Goal: Communication & Community: Share content

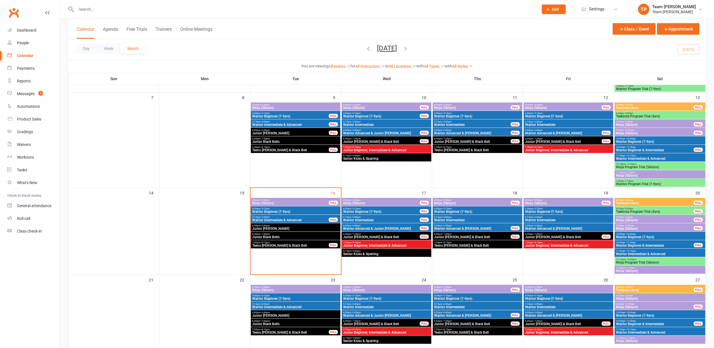
click at [627, 235] on div "10:00am - 10:45am Warrior Beginner (7-9yrs)" at bounding box center [659, 236] width 91 height 8
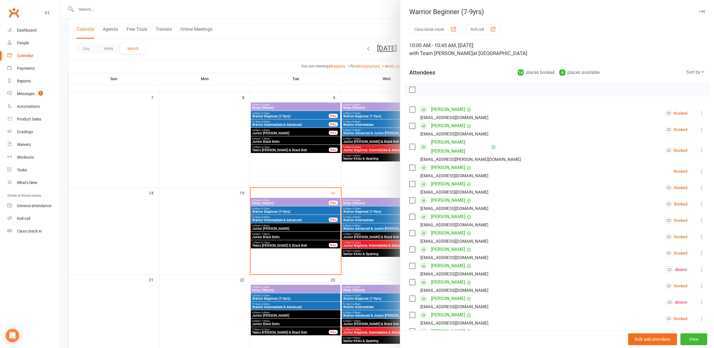
scroll to position [114, 0]
click at [494, 27] on div "button" at bounding box center [493, 29] width 6 height 6
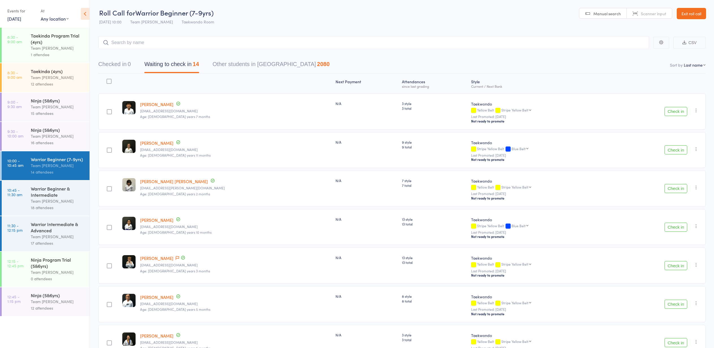
click at [691, 14] on link "Exit roll call" at bounding box center [690, 13] width 29 height 11
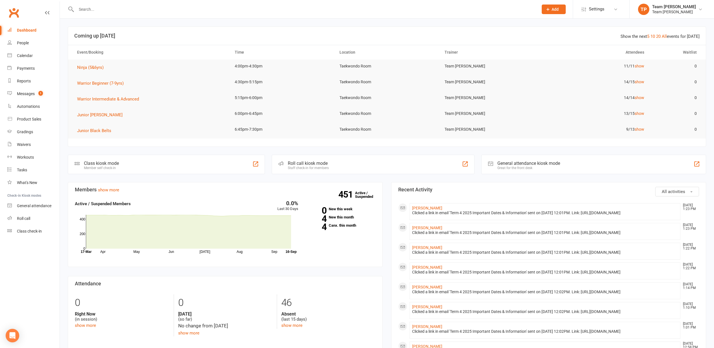
click at [25, 95] on div "Messages" at bounding box center [26, 93] width 18 height 5
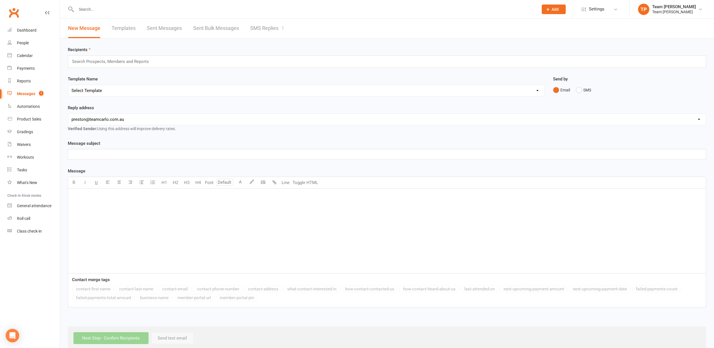
click at [268, 25] on link "SMS Replies 1" at bounding box center [267, 28] width 34 height 19
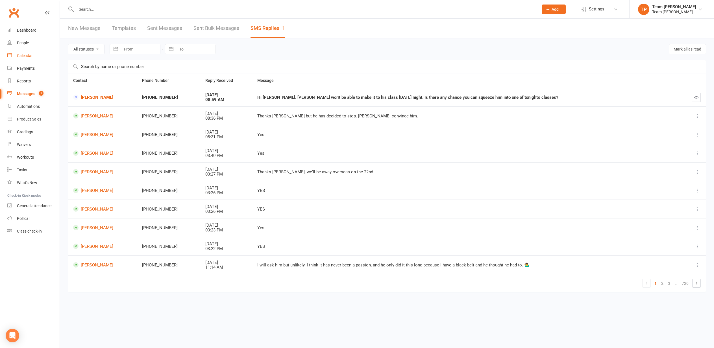
click at [19, 56] on div "Calendar" at bounding box center [25, 55] width 16 height 5
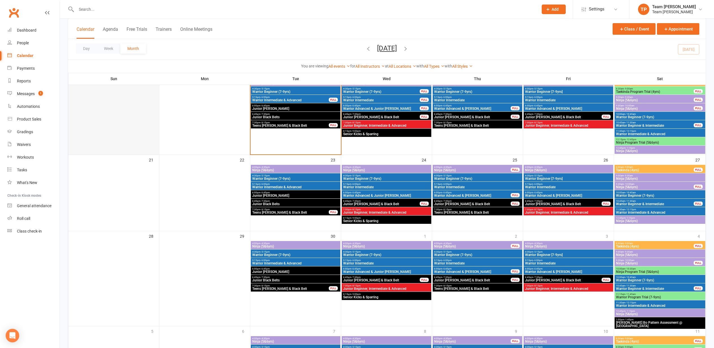
scroll to position [235, 0]
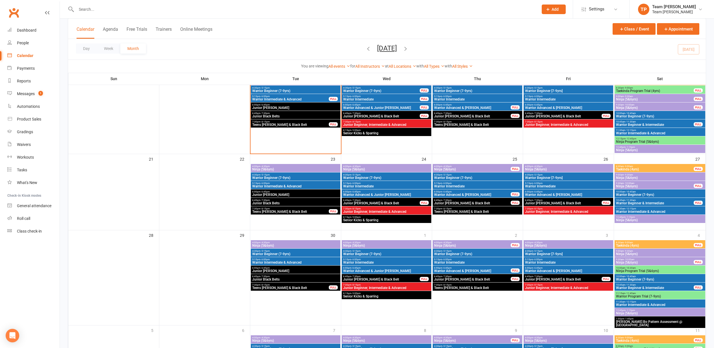
click at [304, 107] on span "Junior [PERSON_NAME]" at bounding box center [295, 107] width 87 height 3
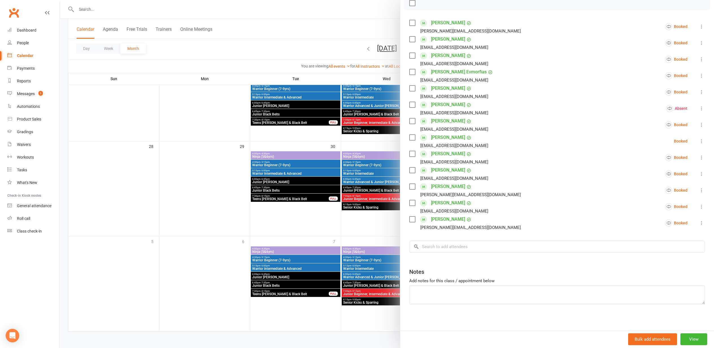
scroll to position [89, 0]
click at [432, 244] on input "search" at bounding box center [557, 245] width 296 height 12
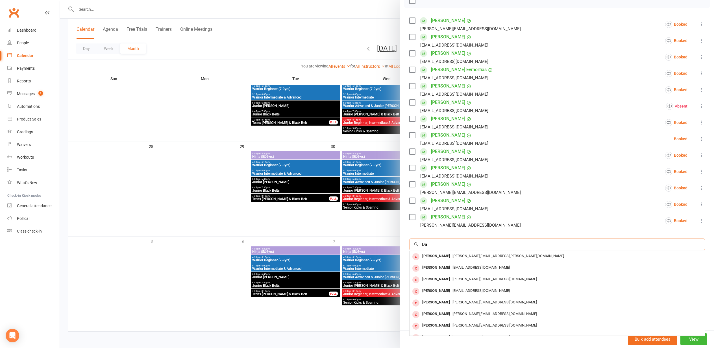
type input "D"
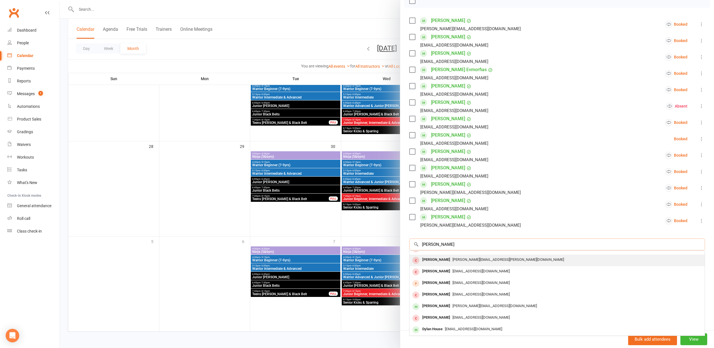
scroll to position [31, 0]
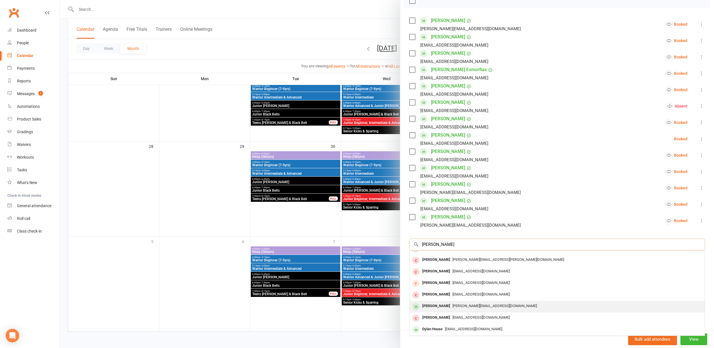
type input "Dylan"
click at [433, 307] on div "[PERSON_NAME]" at bounding box center [436, 306] width 32 height 8
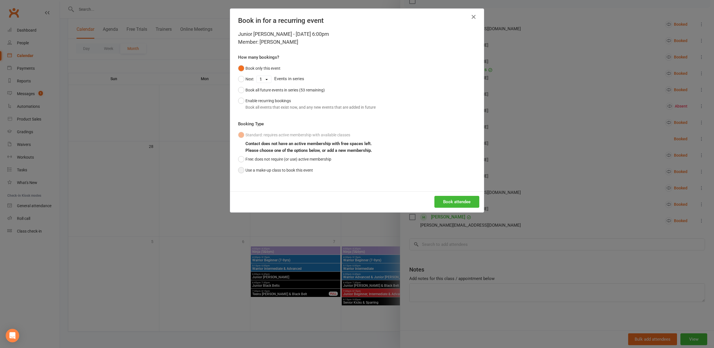
drag, startPoint x: 240, startPoint y: 168, endPoint x: 269, endPoint y: 173, distance: 29.2
click at [241, 168] on button "Use a make-up class to book this event" at bounding box center [275, 170] width 75 height 11
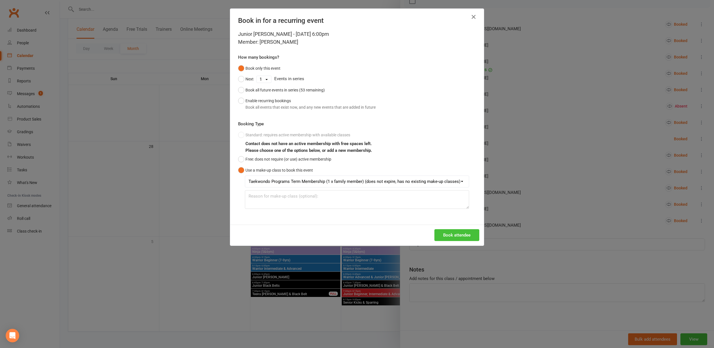
click at [445, 233] on button "Book attendee" at bounding box center [456, 235] width 45 height 12
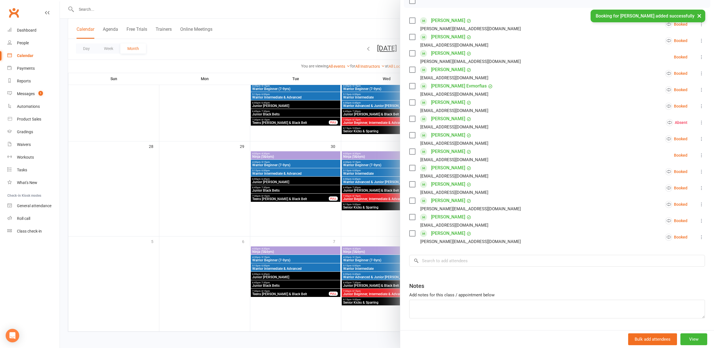
drag, startPoint x: 146, startPoint y: 176, endPoint x: 161, endPoint y: 179, distance: 15.6
click at [146, 176] on div at bounding box center [387, 174] width 654 height 348
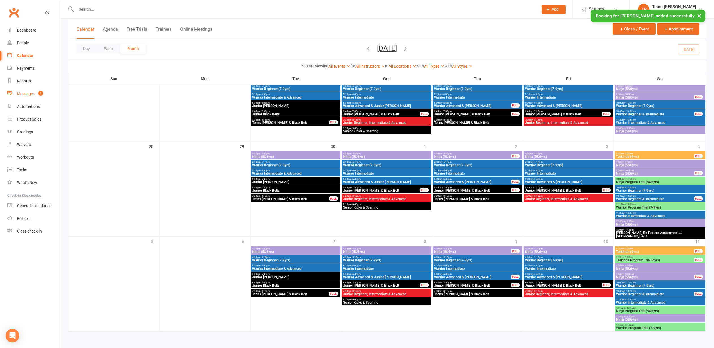
click at [28, 93] on div "Messages" at bounding box center [26, 93] width 18 height 5
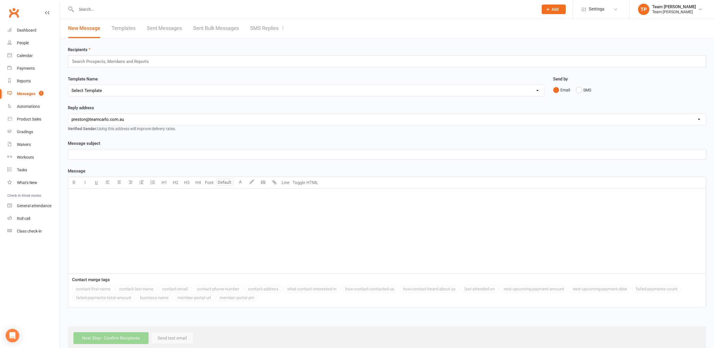
click at [264, 26] on link "SMS Replies 1" at bounding box center [267, 28] width 34 height 19
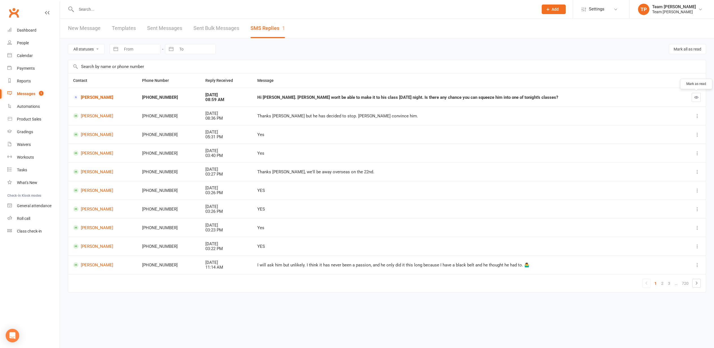
drag, startPoint x: 696, startPoint y: 97, endPoint x: 378, endPoint y: 130, distance: 319.3
click at [696, 97] on icon "button" at bounding box center [696, 97] width 4 height 4
click at [88, 96] on link "Damian Difiore" at bounding box center [102, 97] width 59 height 5
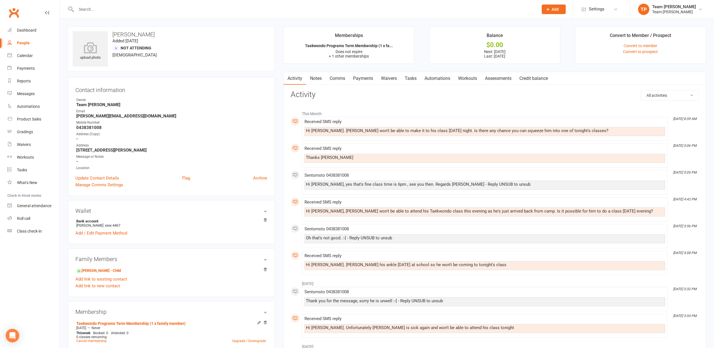
click at [338, 78] on link "Comms" at bounding box center [337, 78] width 23 height 13
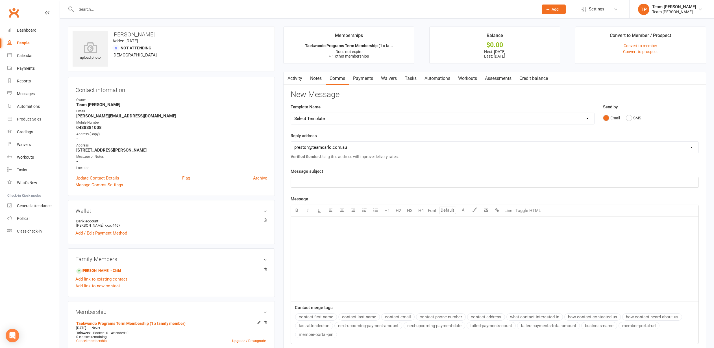
click at [307, 225] on p "﻿" at bounding box center [494, 223] width 401 height 7
click at [627, 118] on button "SMS" at bounding box center [633, 118] width 15 height 11
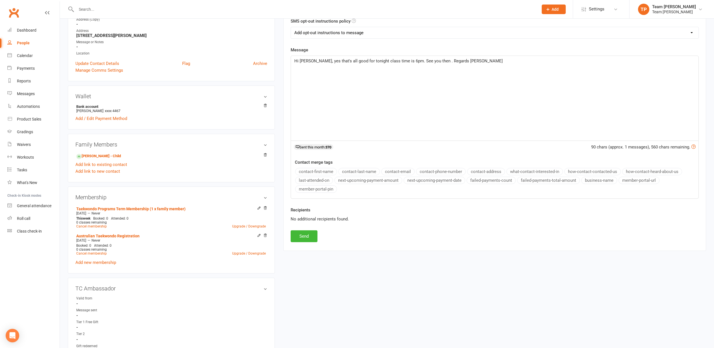
scroll to position [114, 0]
click at [302, 237] on button "Send" at bounding box center [304, 238] width 27 height 12
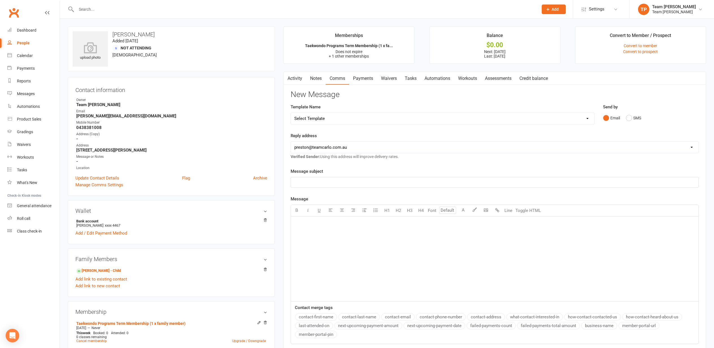
scroll to position [0, 0]
click at [23, 56] on div "Calendar" at bounding box center [25, 55] width 16 height 5
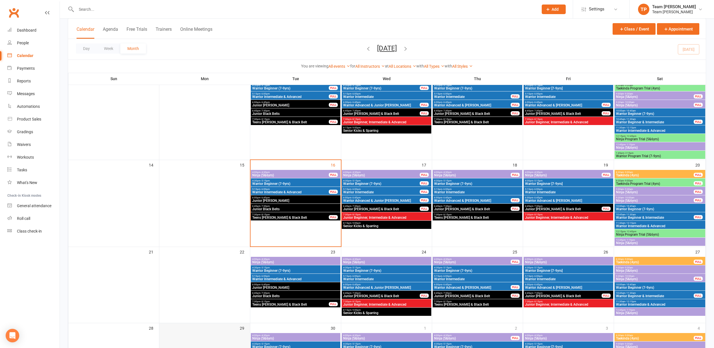
scroll to position [140, 0]
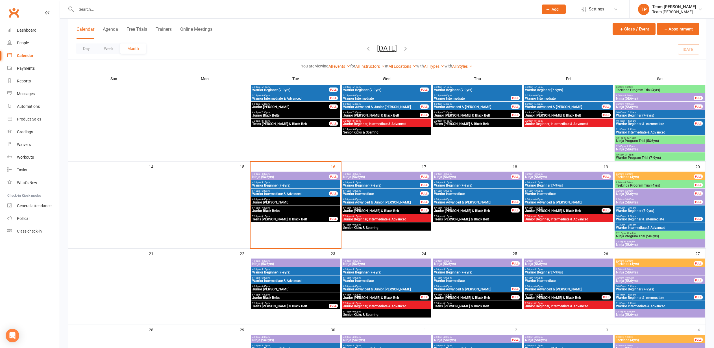
click at [649, 209] on div "10:00am - 10:45am Warrior Beginner (7-9yrs)" at bounding box center [659, 210] width 91 height 8
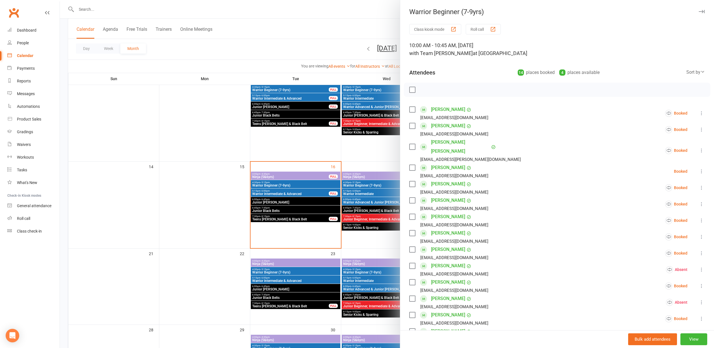
click at [494, 29] on div "button" at bounding box center [493, 29] width 6 height 6
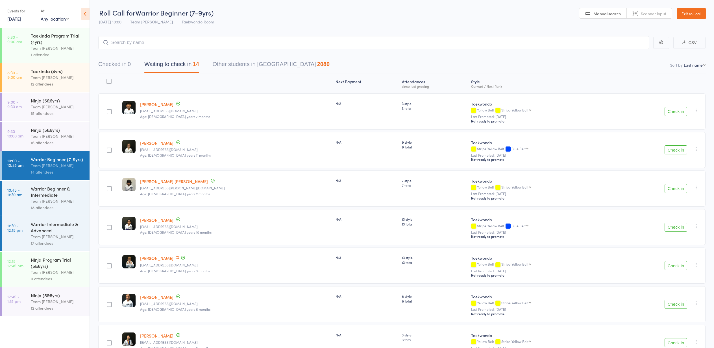
click at [687, 14] on link "Exit roll call" at bounding box center [690, 13] width 29 height 11
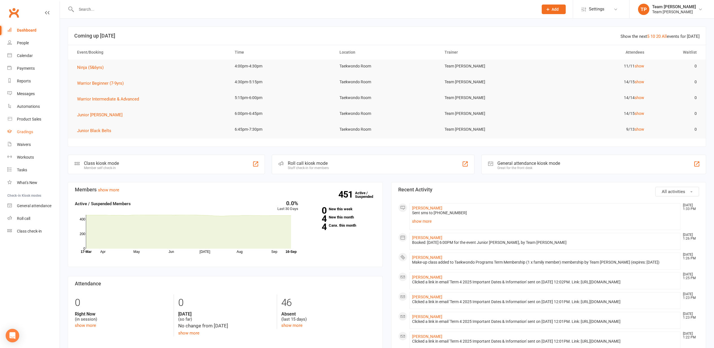
click at [27, 132] on div "Gradings" at bounding box center [25, 132] width 16 height 5
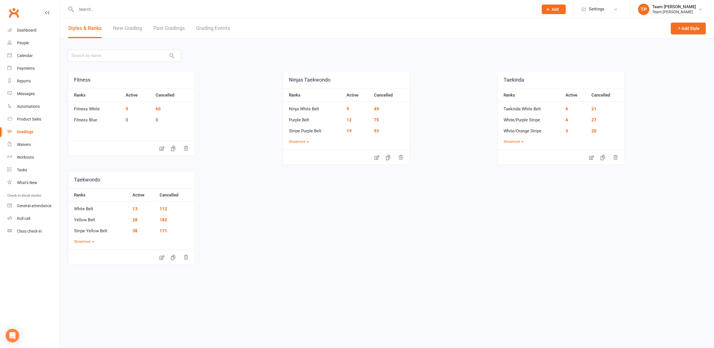
drag, startPoint x: 211, startPoint y: 28, endPoint x: 208, endPoint y: 28, distance: 3.2
click at [210, 28] on link "Grading Events" at bounding box center [213, 28] width 34 height 19
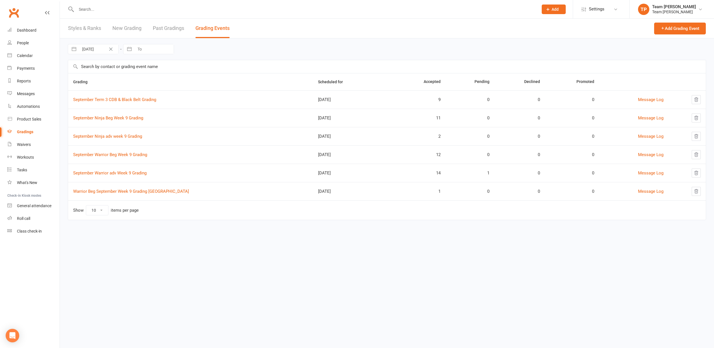
drag, startPoint x: 118, startPoint y: 173, endPoint x: 114, endPoint y: 174, distance: 4.3
click at [118, 173] on link "September Warrior adv Week 9 Grading" at bounding box center [109, 173] width 73 height 5
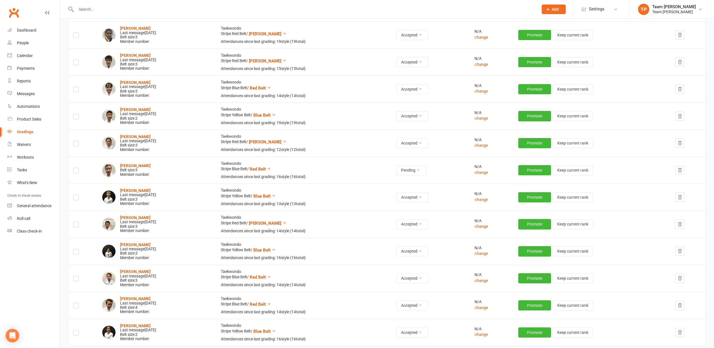
scroll to position [176, 0]
click at [75, 171] on label at bounding box center [76, 171] width 6 height 0
click at [75, 168] on input "checkbox" at bounding box center [76, 168] width 6 height 0
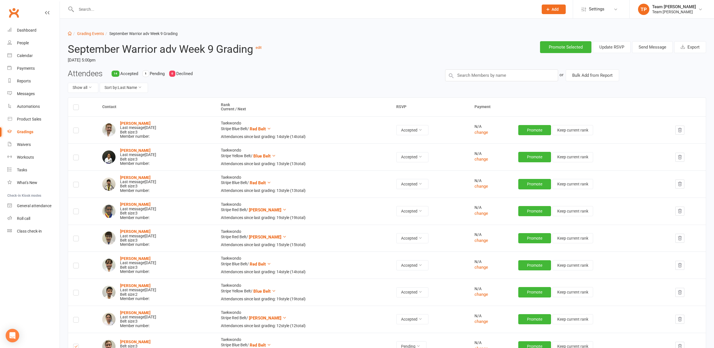
scroll to position [0, 0]
drag, startPoint x: 647, startPoint y: 47, endPoint x: 644, endPoint y: 48, distance: 2.9
click at [647, 47] on button "Send Message" at bounding box center [652, 47] width 41 height 12
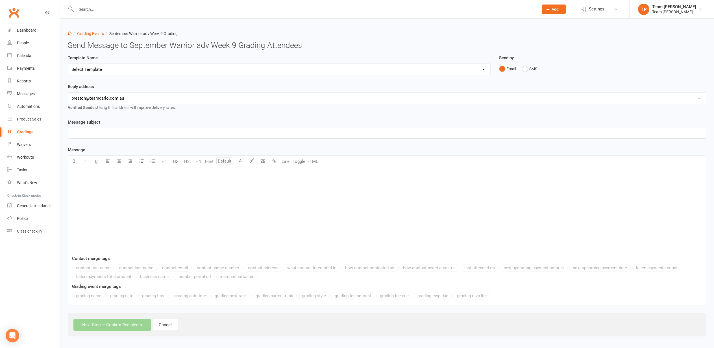
select select "18"
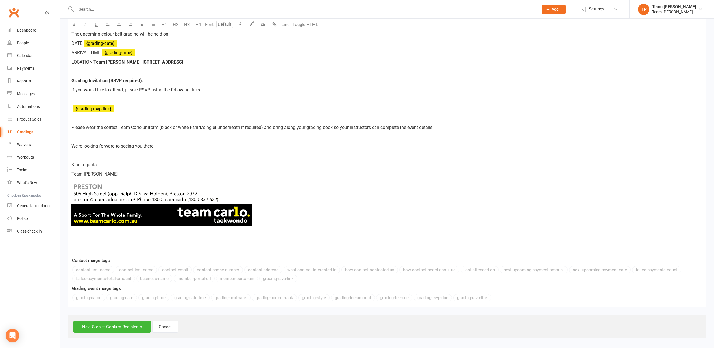
scroll to position [223, 0]
click at [110, 324] on button "Next Step — Confirm Recipients" at bounding box center [111, 327] width 77 height 12
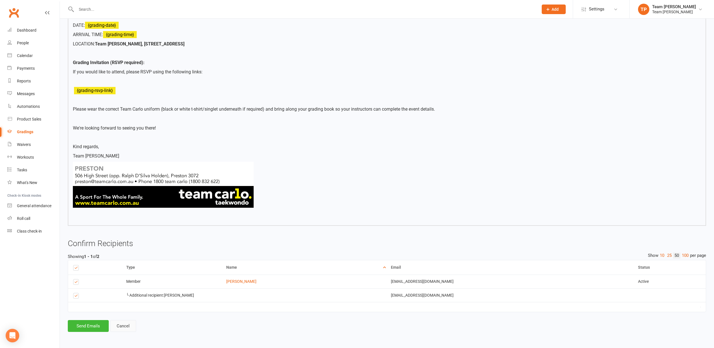
scroll to position [197, 0]
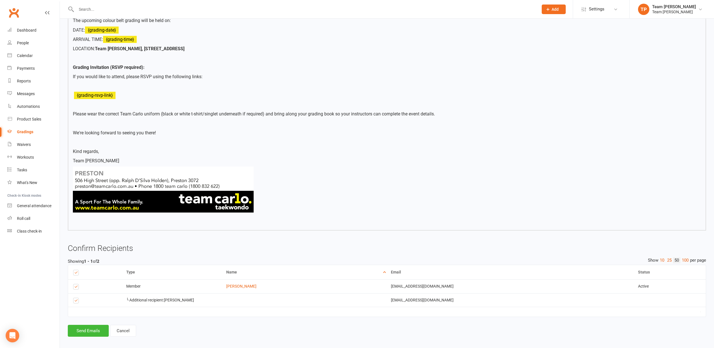
click at [86, 326] on button "Send Emails" at bounding box center [88, 331] width 41 height 12
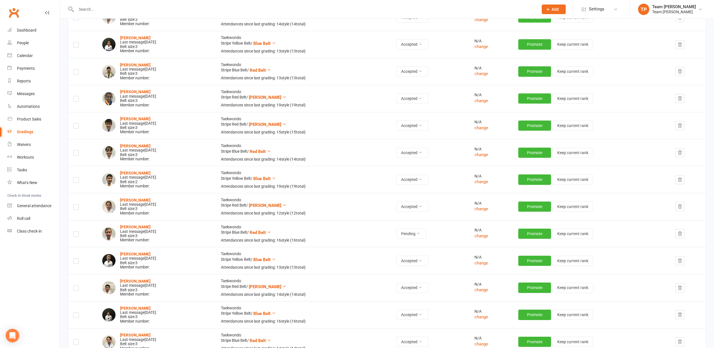
scroll to position [115, 0]
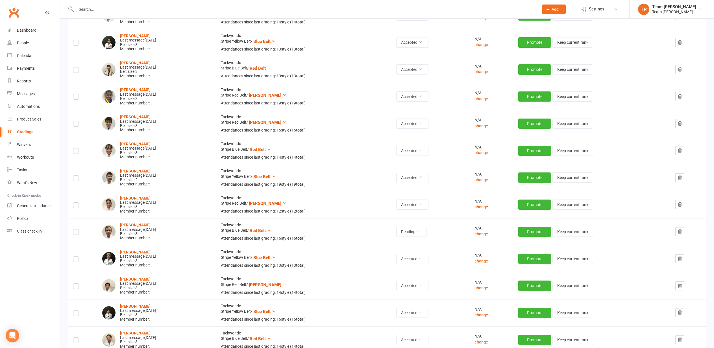
click at [76, 233] on label at bounding box center [76, 233] width 6 height 0
click at [76, 230] on input "checkbox" at bounding box center [76, 230] width 6 height 0
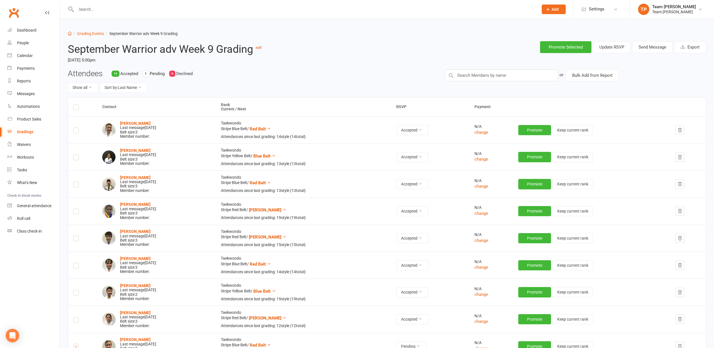
scroll to position [0, 0]
click at [651, 48] on button "Send Message" at bounding box center [652, 47] width 41 height 12
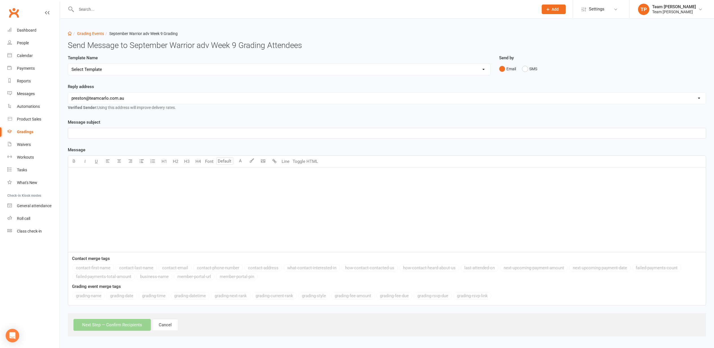
select select "21"
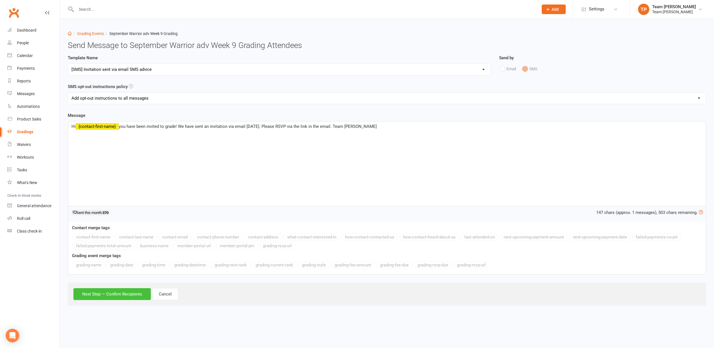
click at [117, 292] on button "Next Step — Confirm Recipients" at bounding box center [111, 294] width 77 height 12
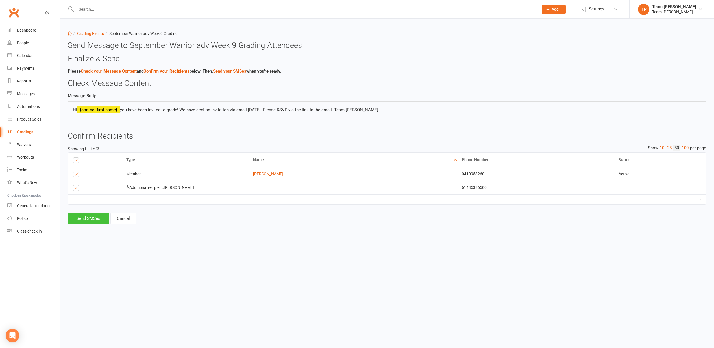
click at [88, 217] on button "Send SMSes" at bounding box center [88, 219] width 41 height 12
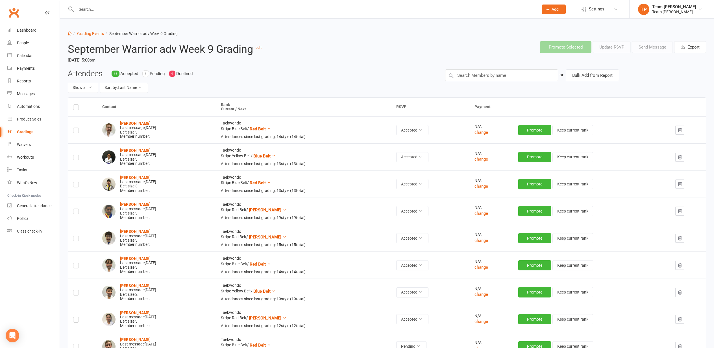
click at [23, 56] on div "Calendar" at bounding box center [25, 55] width 16 height 5
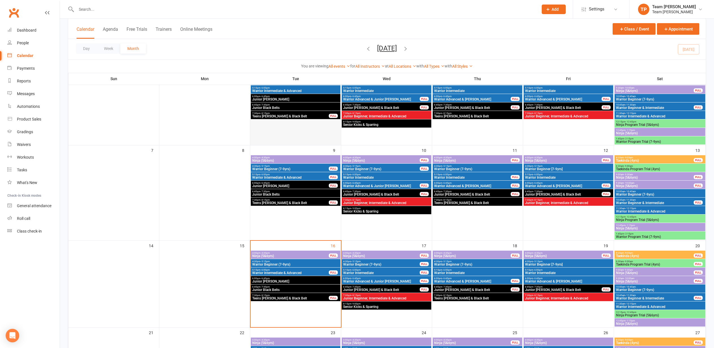
scroll to position [64, 0]
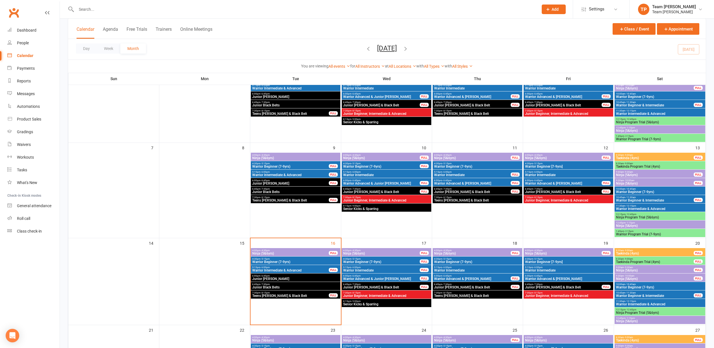
click at [270, 252] on span "Ninja (5&6yrs)" at bounding box center [290, 253] width 77 height 3
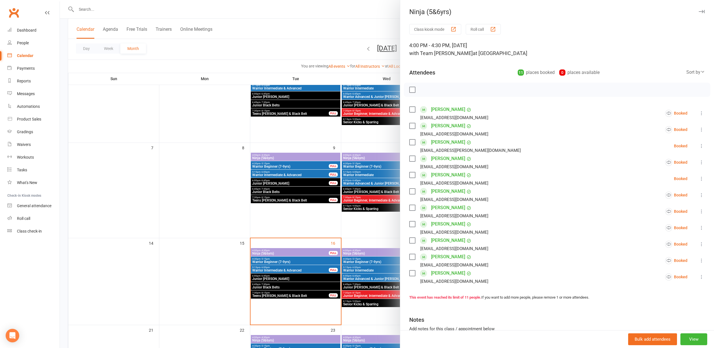
click at [493, 27] on div "button" at bounding box center [493, 29] width 6 height 6
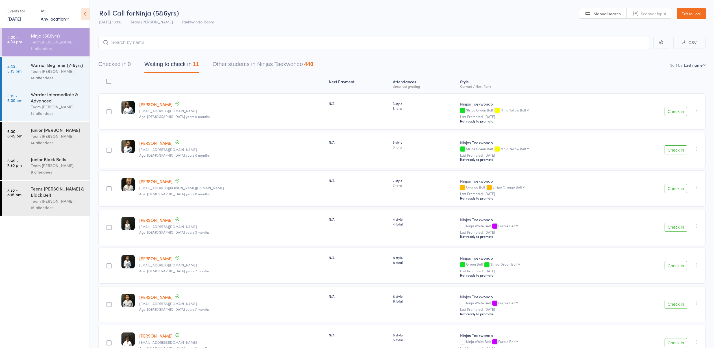
click at [55, 71] on div "Team [PERSON_NAME]" at bounding box center [58, 71] width 54 height 6
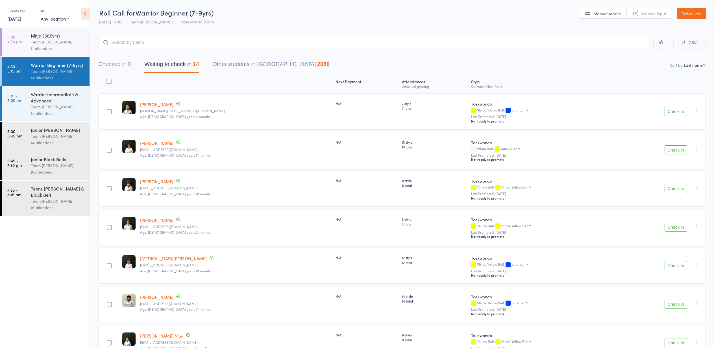
click at [56, 98] on div "Warrior Intermediate & Advanced" at bounding box center [58, 97] width 54 height 12
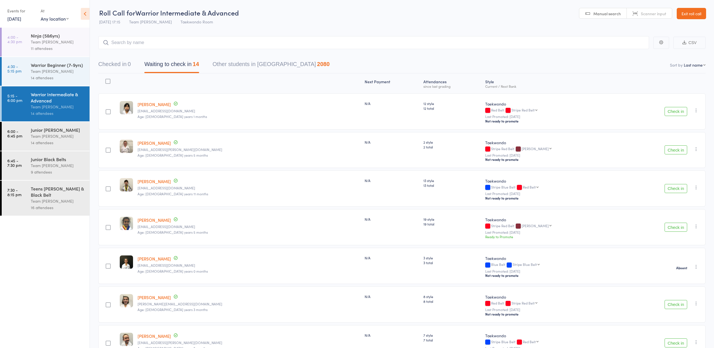
click at [51, 128] on div "Junior [PERSON_NAME]" at bounding box center [58, 130] width 54 height 6
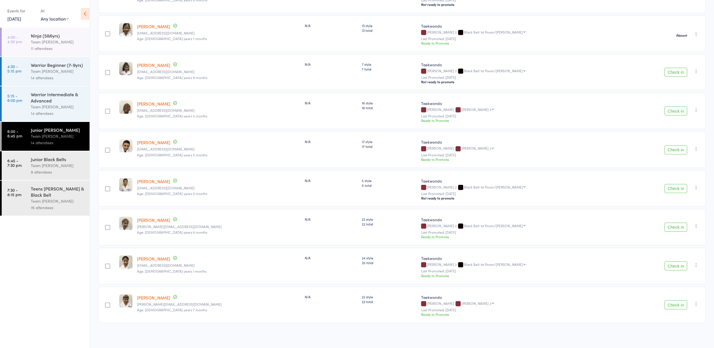
scroll to position [310, 0]
click at [46, 162] on div "Junior Black Belts" at bounding box center [58, 159] width 54 height 6
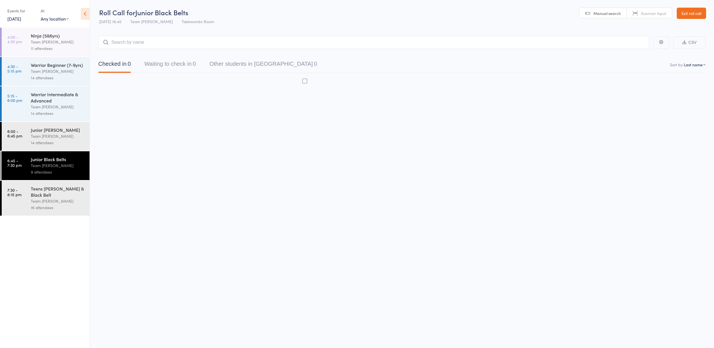
scroll to position [0, 0]
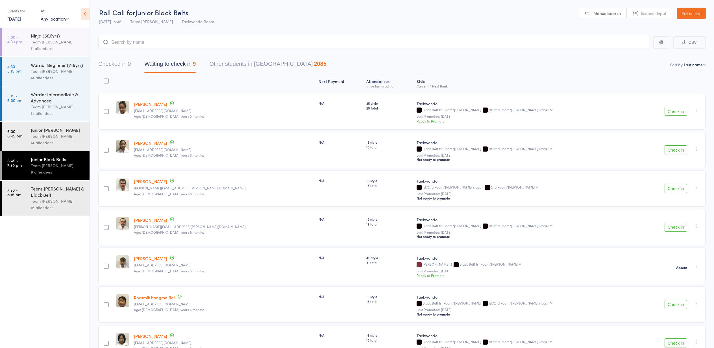
select select "10"
